Goal: Information Seeking & Learning: Learn about a topic

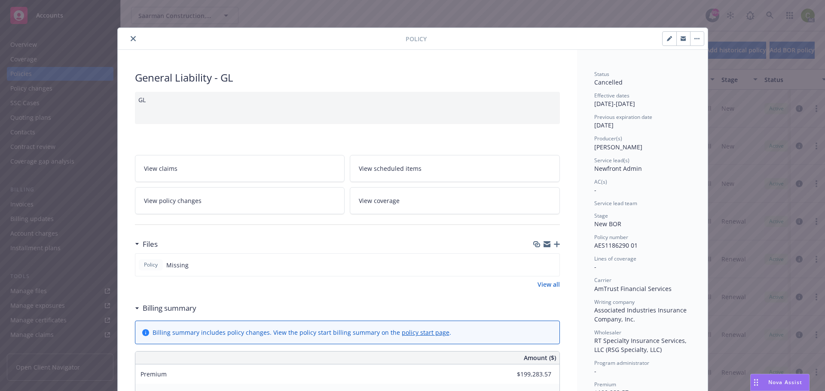
click at [131, 33] on div "Policy" at bounding box center [413, 39] width 590 height 22
click at [131, 39] on icon "close" at bounding box center [133, 38] width 5 height 5
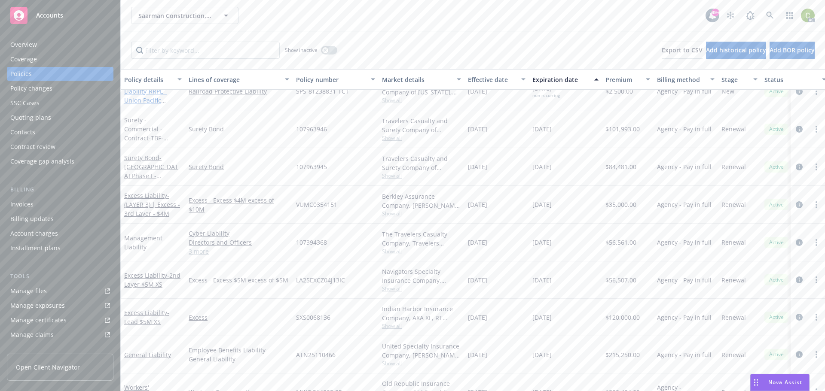
scroll to position [129, 0]
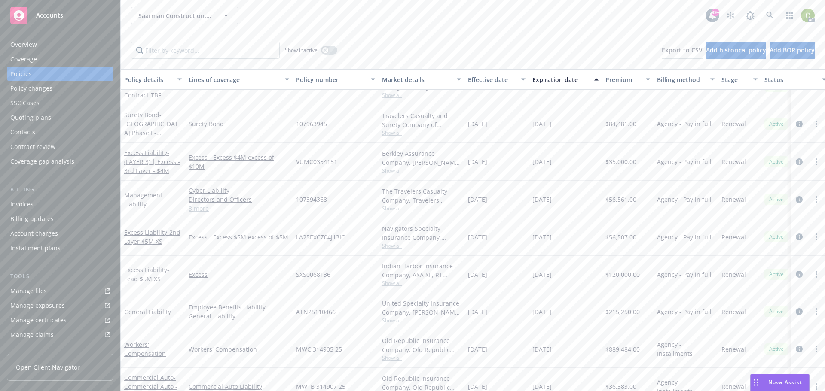
click at [204, 210] on link "3 more" at bounding box center [239, 208] width 101 height 9
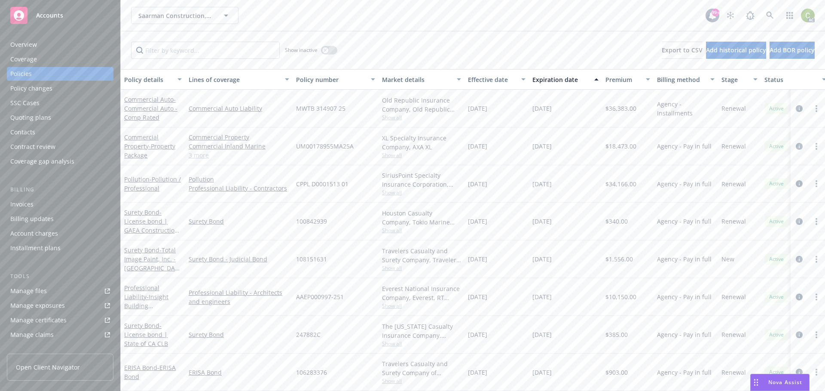
scroll to position [388, 0]
